Goal: Information Seeking & Learning: Learn about a topic

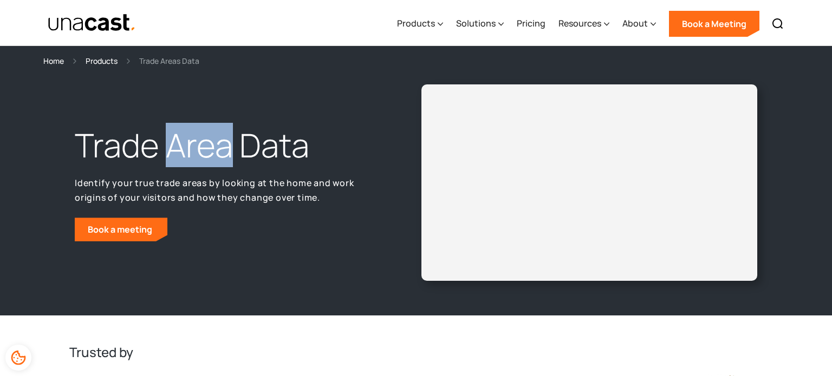
drag, startPoint x: 164, startPoint y: 143, endPoint x: 228, endPoint y: 156, distance: 65.8
click at [228, 156] on h1 "Trade Area Data" at bounding box center [228, 145] width 306 height 43
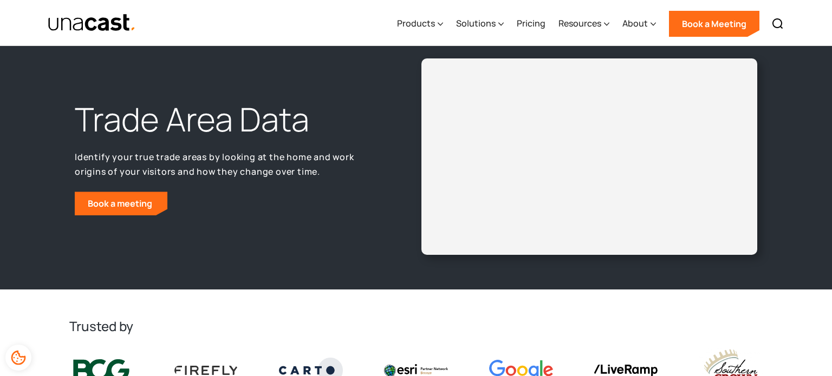
scroll to position [28, 0]
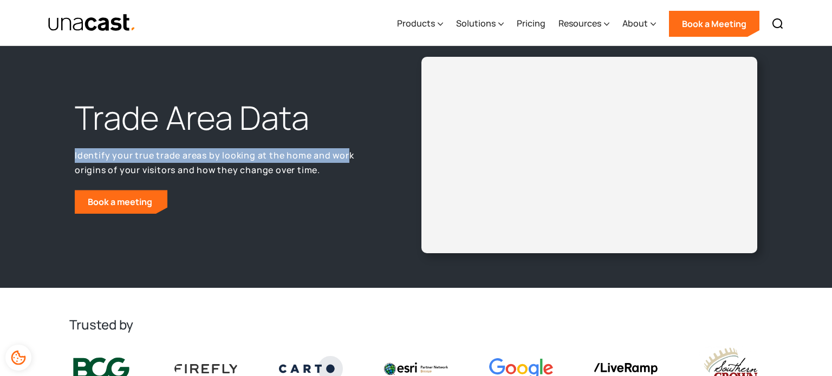
drag, startPoint x: 60, startPoint y: 146, endPoint x: 347, endPoint y: 159, distance: 287.3
click at [347, 159] on div "Trade Area Data Identify your true trade areas by looking at the home and work …" at bounding box center [416, 164] width 832 height 249
click at [347, 159] on p "Identify your true trade areas by looking at the home and work origins of your …" at bounding box center [228, 162] width 306 height 29
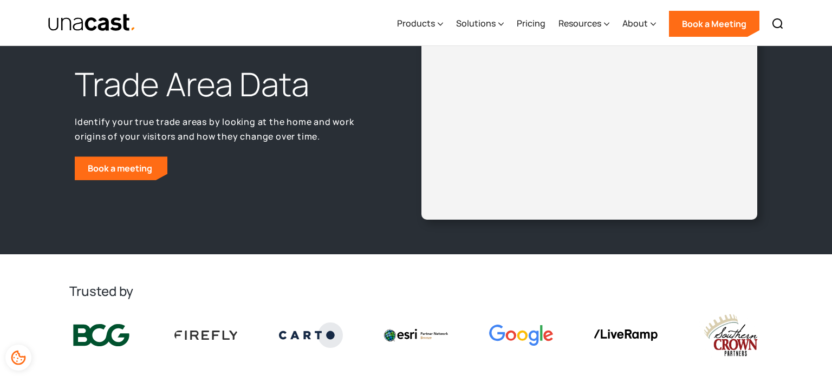
scroll to position [64, 0]
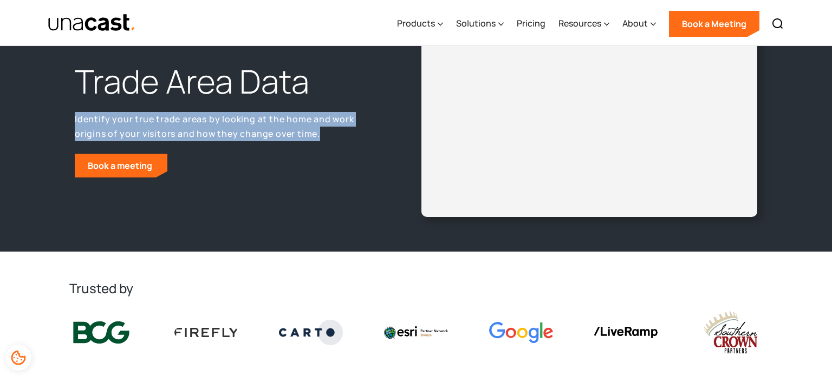
drag, startPoint x: 73, startPoint y: 119, endPoint x: 366, endPoint y: 134, distance: 293.3
click at [366, 134] on div "Trade Area Data Identify your true trade areas by looking at the home and work …" at bounding box center [242, 118] width 347 height 117
click at [366, 134] on p "Identify your true trade areas by looking at the home and work origins of your …" at bounding box center [228, 126] width 306 height 29
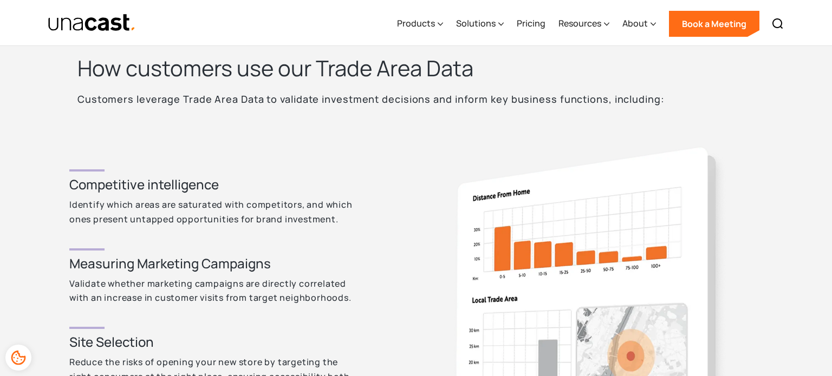
scroll to position [440, 0]
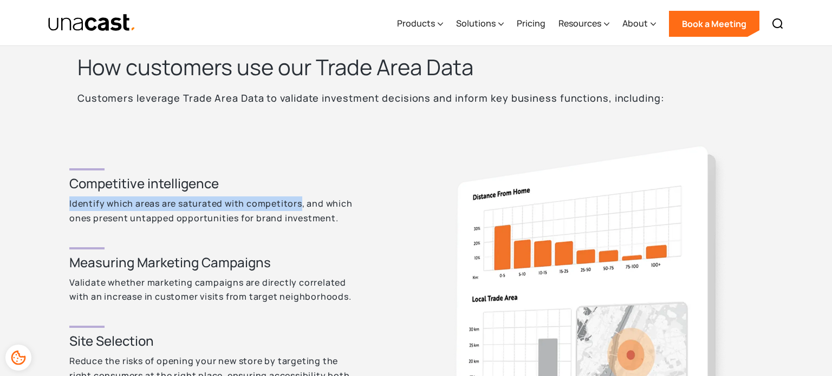
drag, startPoint x: 68, startPoint y: 203, endPoint x: 300, endPoint y: 207, distance: 232.3
click at [300, 207] on div "How customers use our Trade Area Data Customers leverage Trade Area Data to val…" at bounding box center [416, 296] width 832 height 572
